Goal: Task Accomplishment & Management: Use online tool/utility

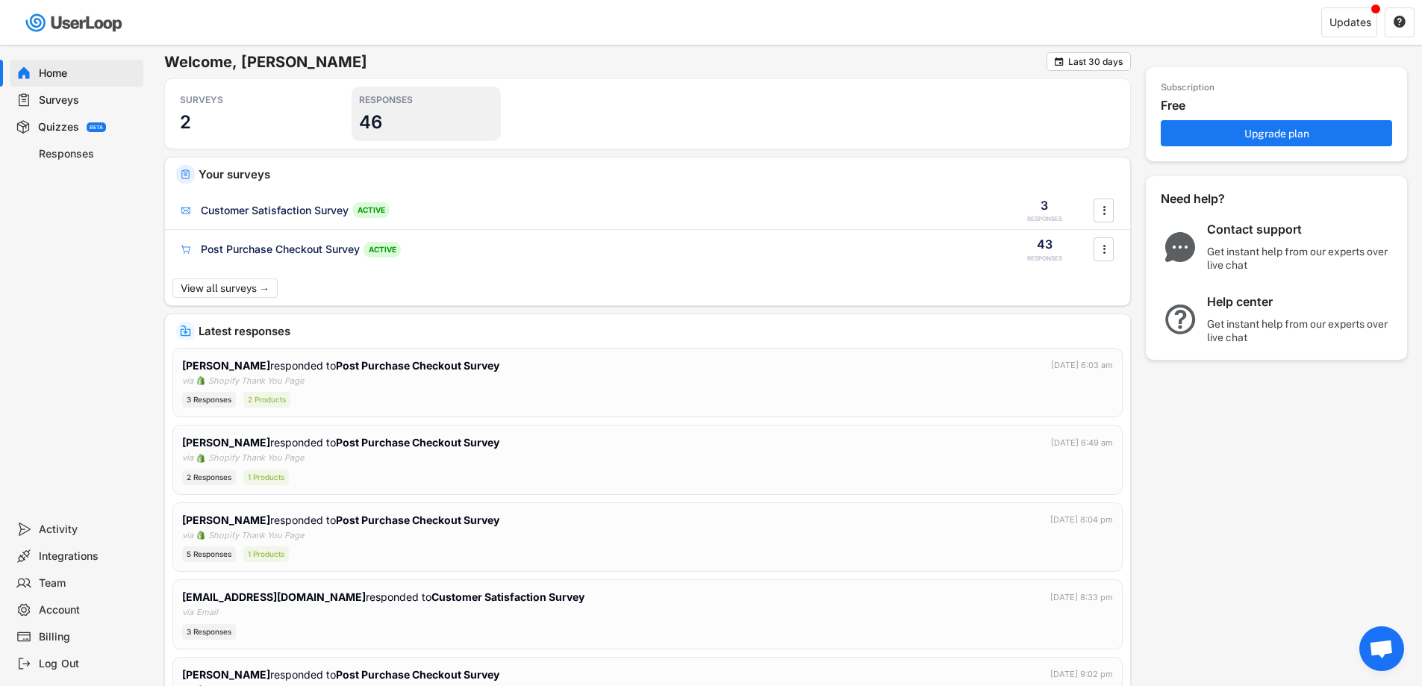
click at [375, 121] on h3 "46" at bounding box center [370, 122] width 23 height 23
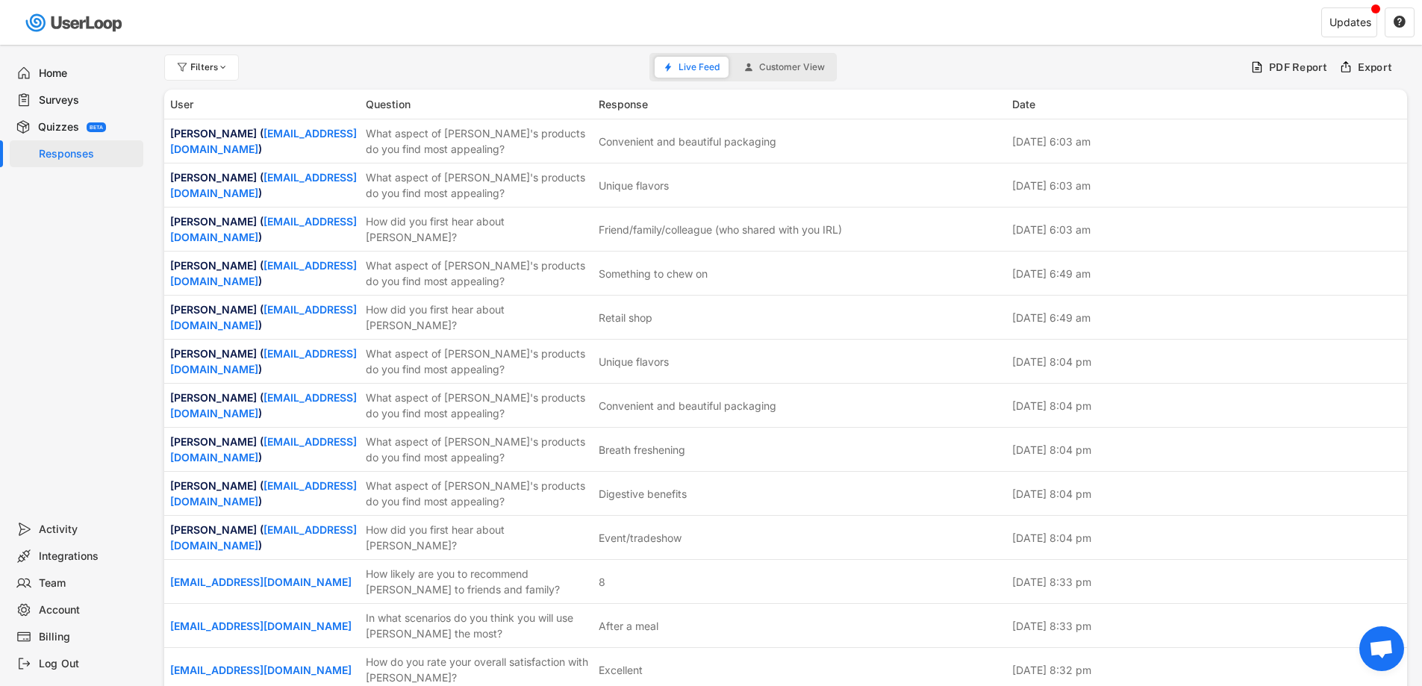
click at [57, 67] on div "Home" at bounding box center [88, 73] width 99 height 14
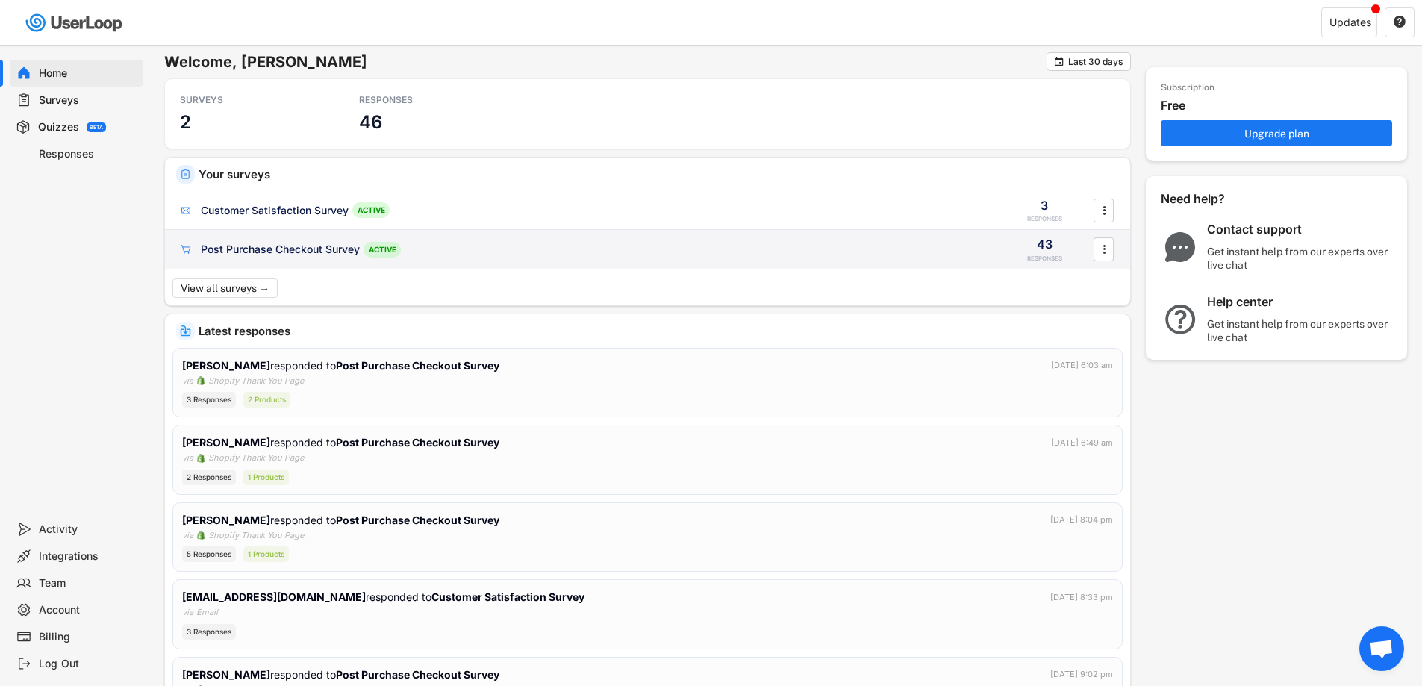
click at [628, 247] on div "Post Purchase Checkout Survey ACTIVE" at bounding box center [584, 250] width 812 height 16
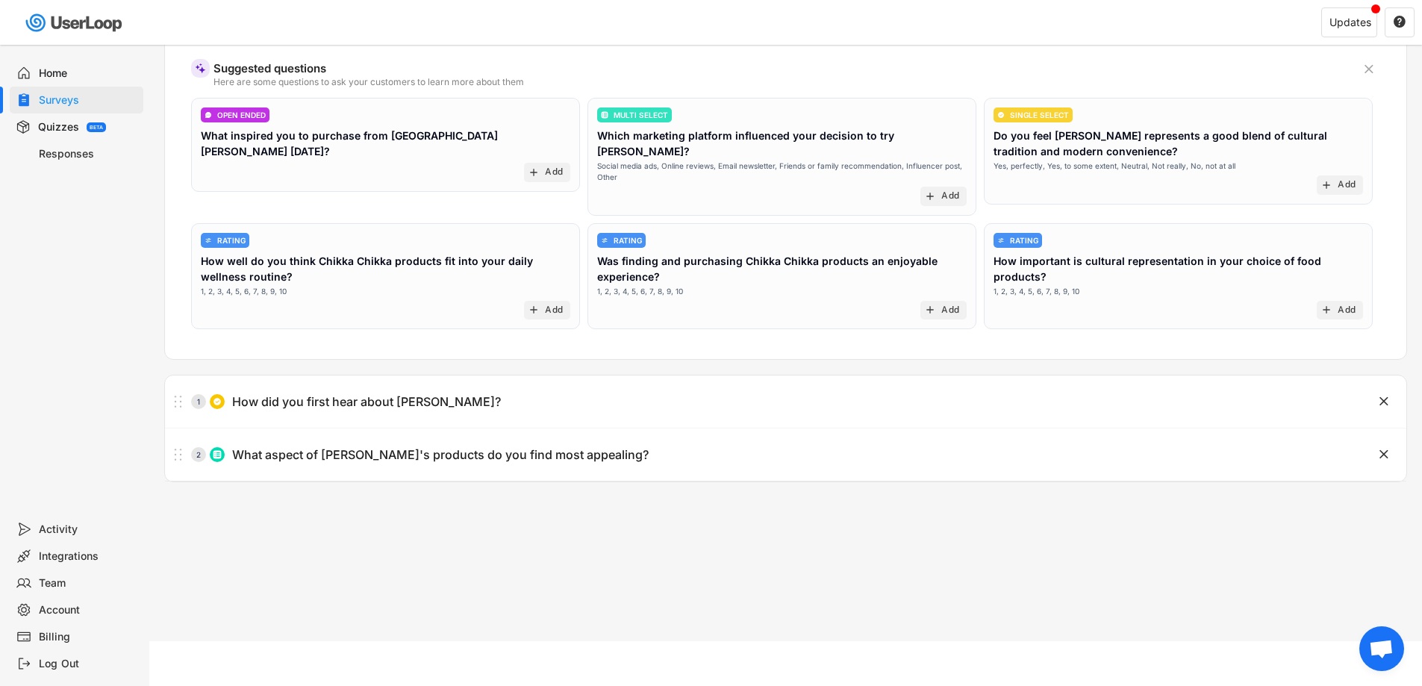
scroll to position [49, 0]
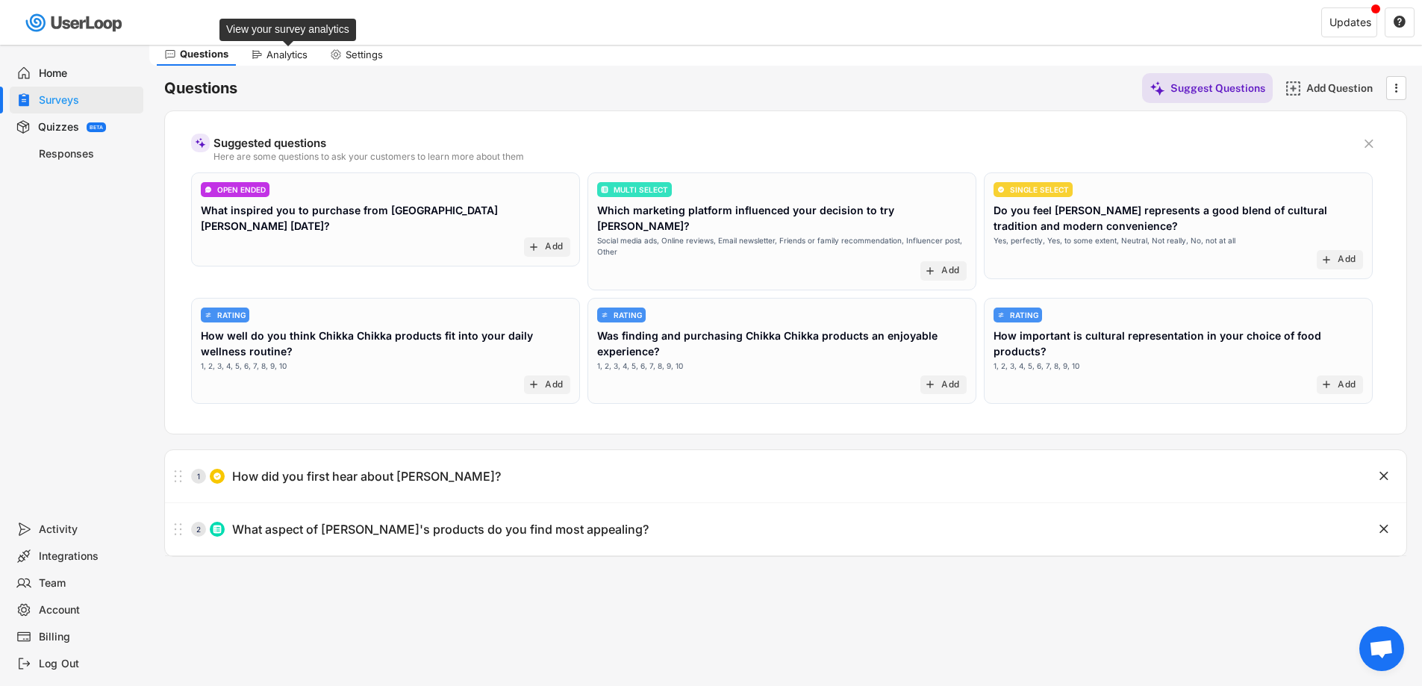
click at [290, 55] on div "Analytics" at bounding box center [287, 55] width 41 height 13
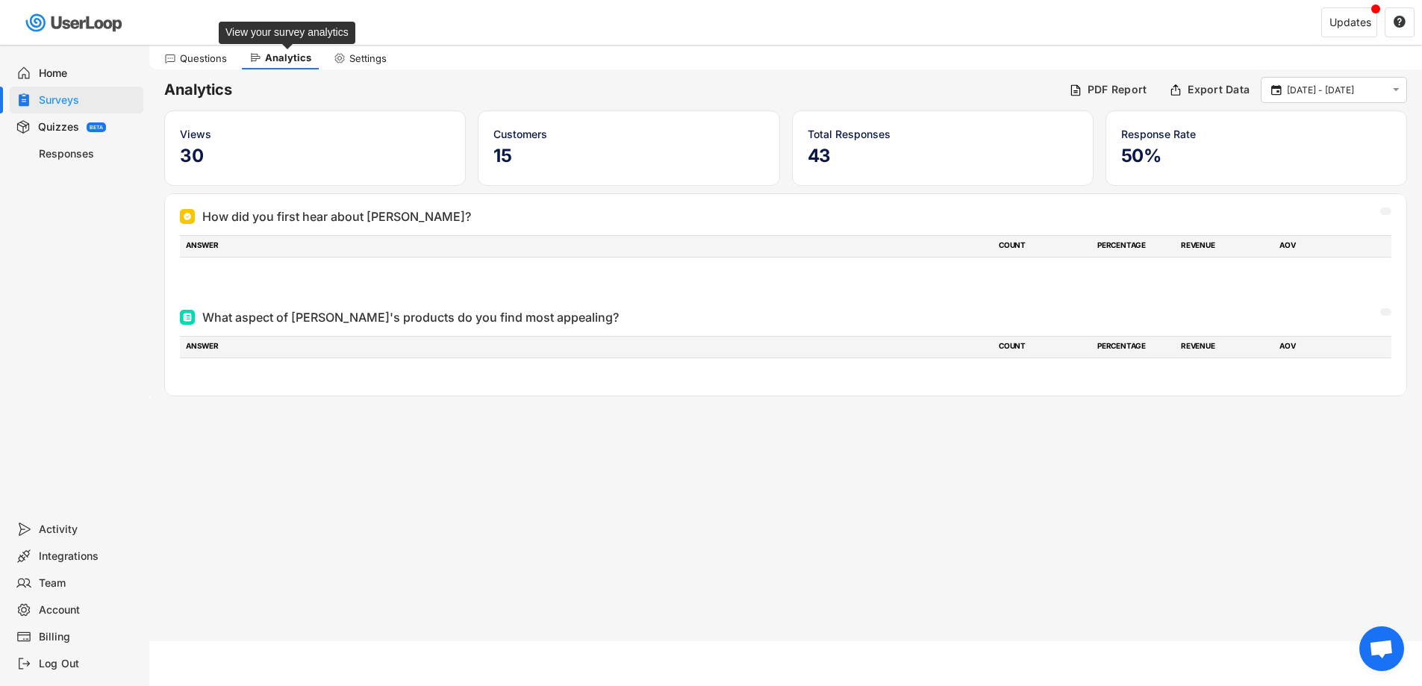
scroll to position [45, 0]
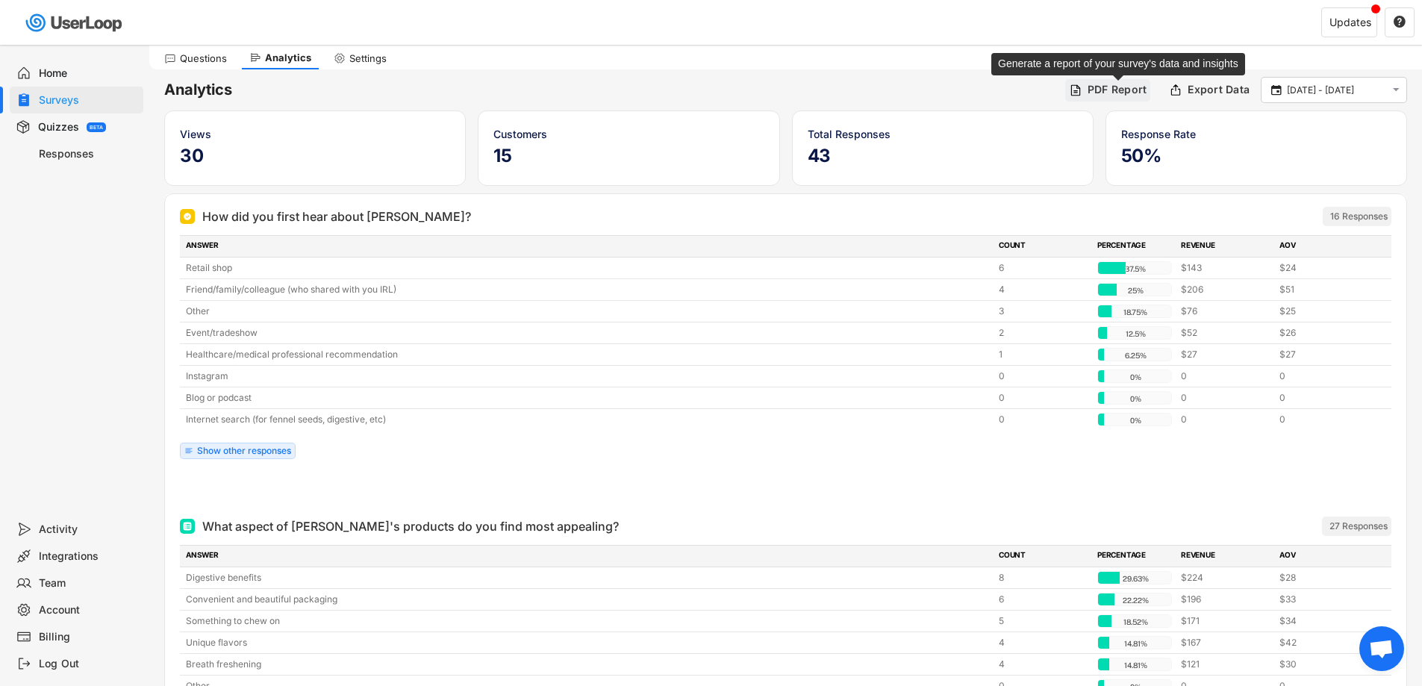
click at [1128, 84] on div "PDF Report" at bounding box center [1118, 89] width 60 height 13
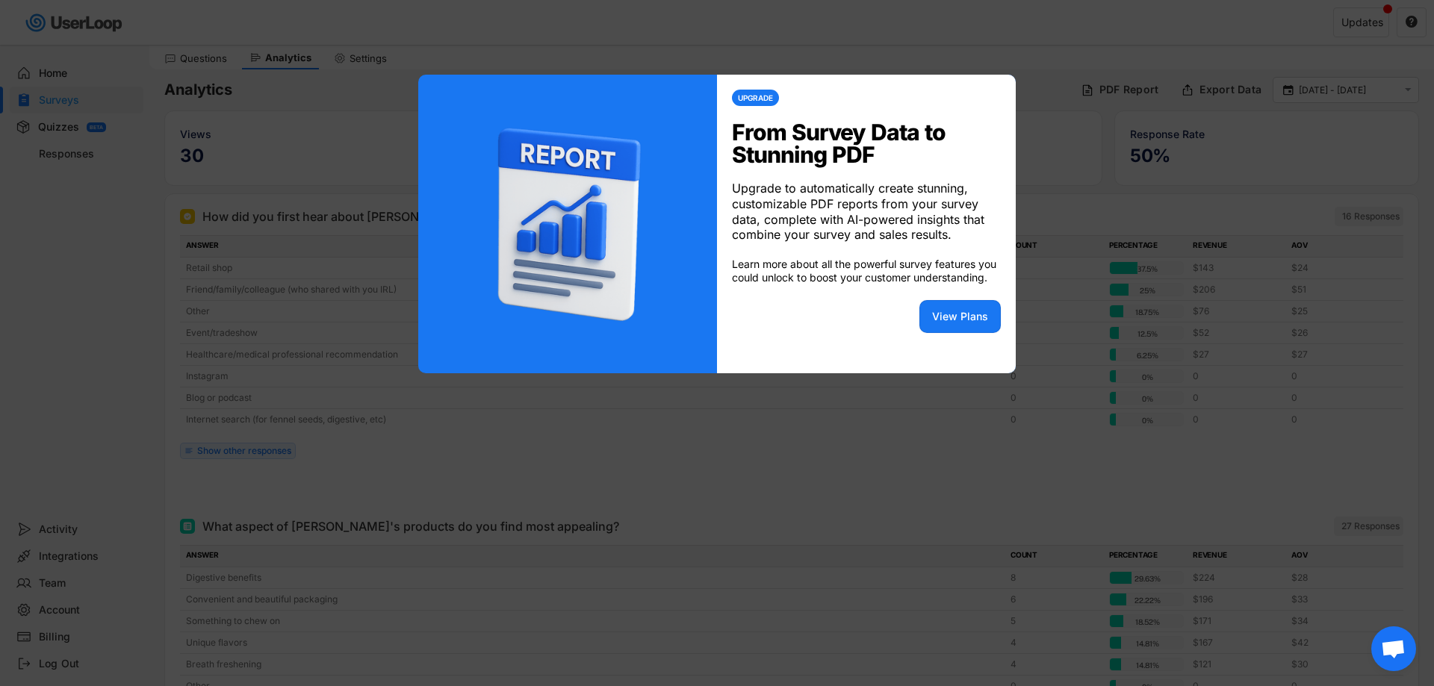
click at [1030, 110] on div at bounding box center [717, 343] width 1434 height 686
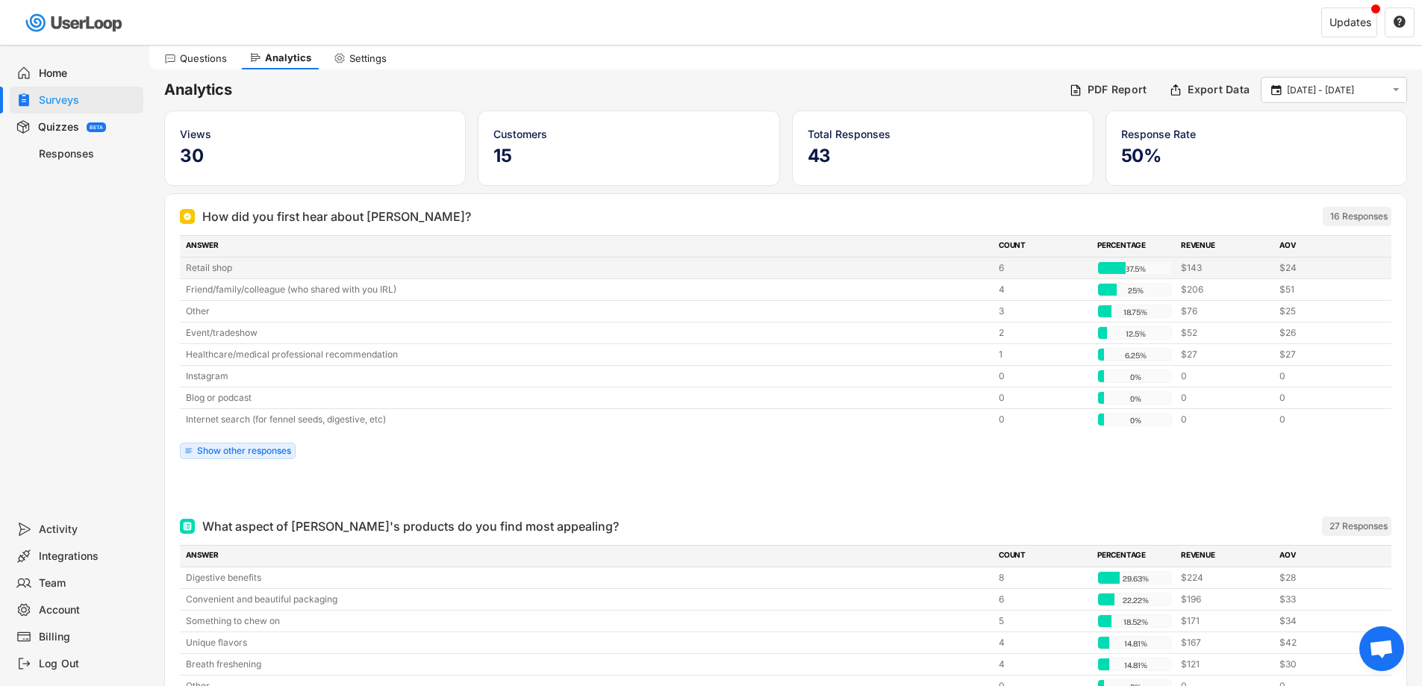
scroll to position [176, 0]
